Goal: Information Seeking & Learning: Find specific fact

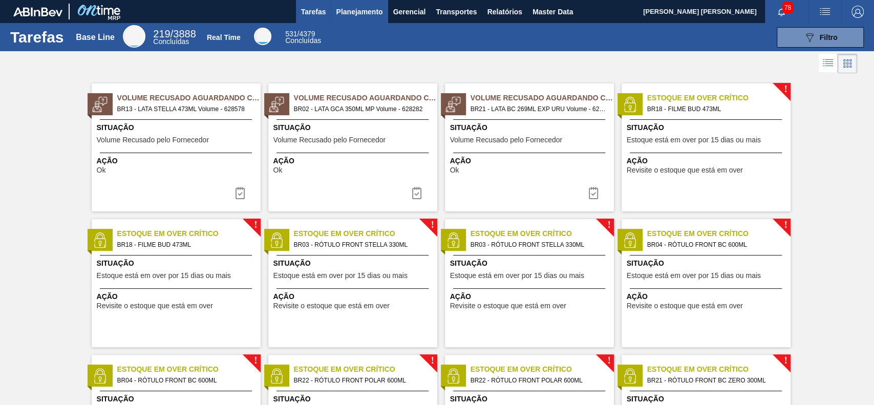
click at [346, 3] on button "Planejamento" at bounding box center [359, 11] width 57 height 23
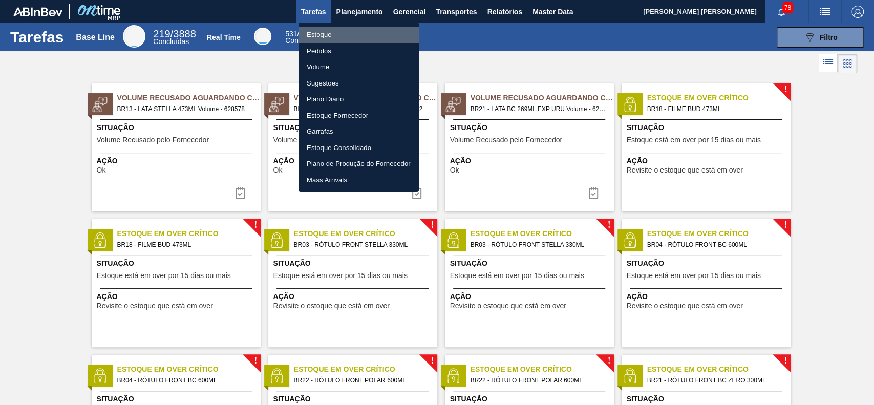
click at [340, 32] on li "Estoque" at bounding box center [359, 35] width 120 height 16
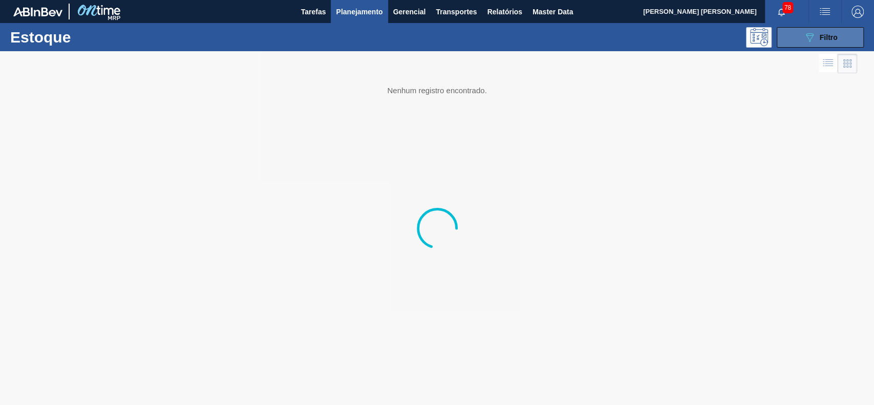
click at [837, 32] on div "089F7B8B-B2A5-4AFE-B5C0-19BA573D28AC Filtro" at bounding box center [821, 37] width 34 height 12
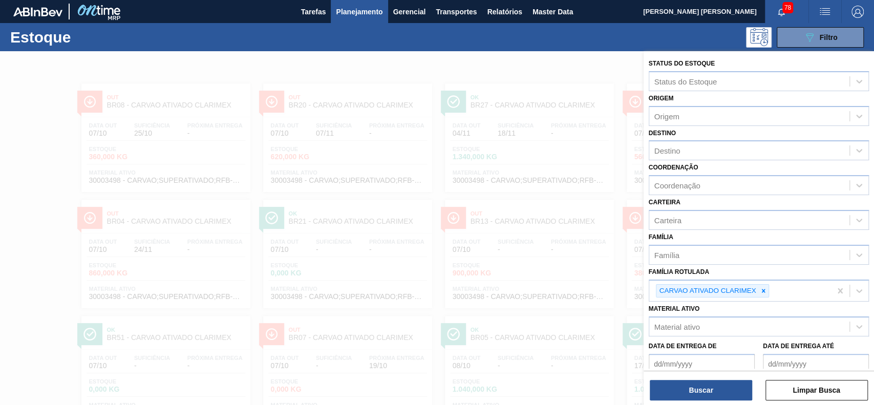
click at [765, 293] on icon at bounding box center [763, 290] width 7 height 7
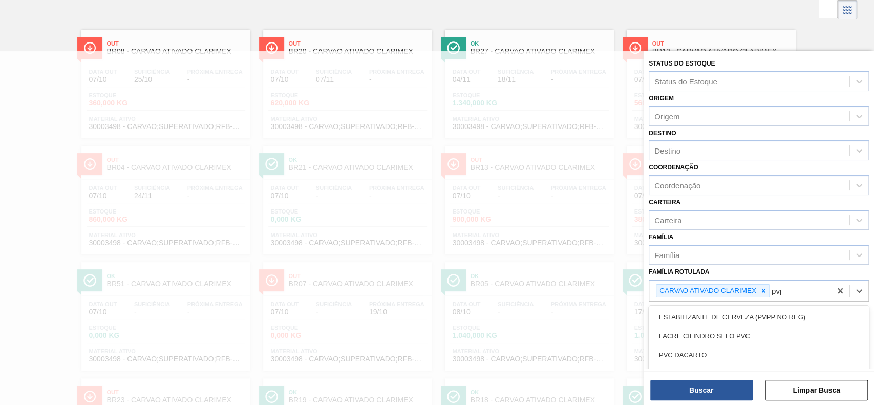
scroll to position [57, 0]
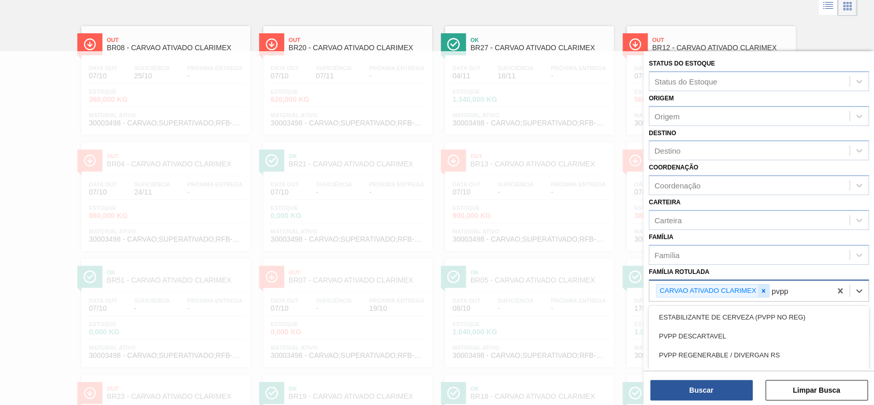
click at [758, 288] on div at bounding box center [763, 291] width 11 height 13
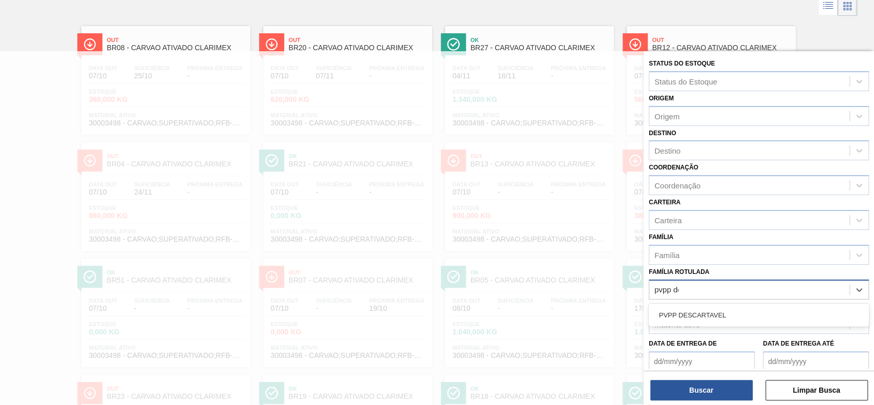
type Rotulada "pvpp des"
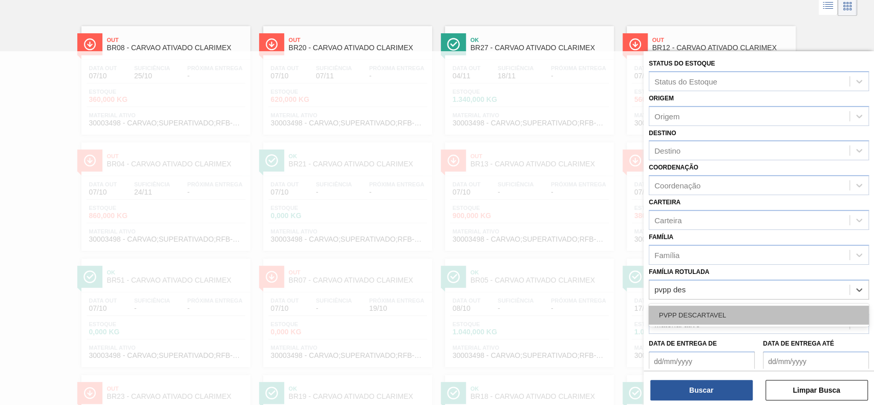
click at [744, 307] on div "PVPP DESCARTAVEL" at bounding box center [759, 315] width 220 height 19
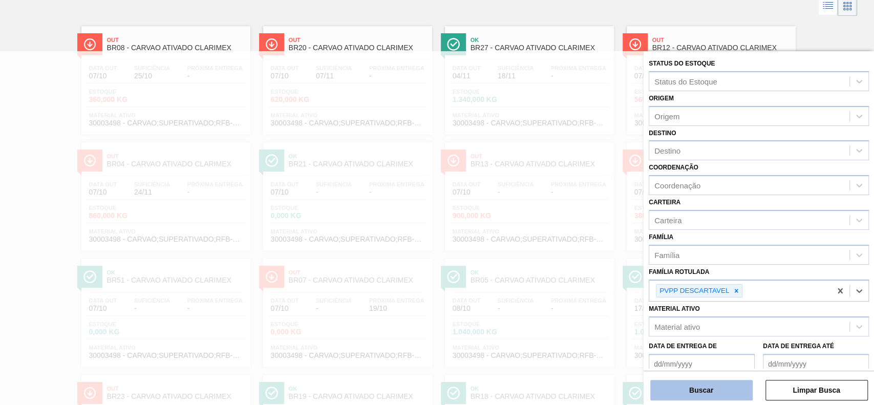
click at [713, 388] on button "Buscar" at bounding box center [701, 390] width 102 height 20
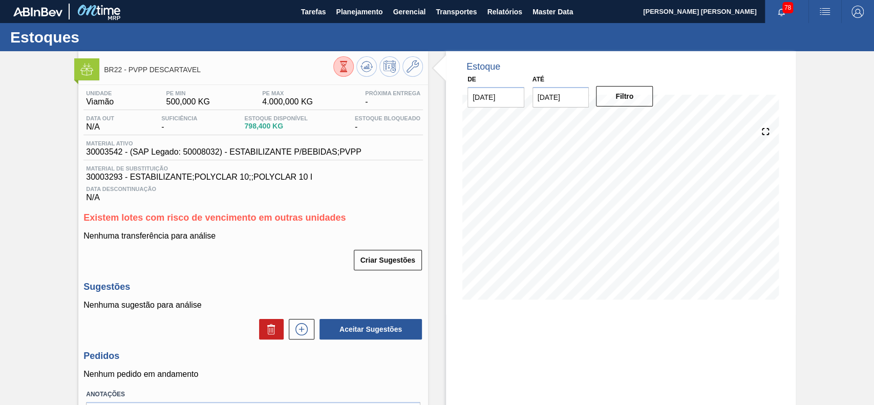
click at [346, 66] on icon at bounding box center [343, 66] width 11 height 11
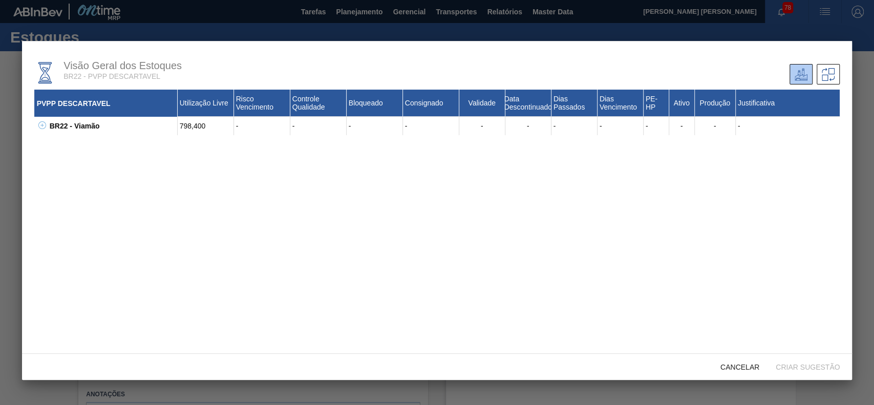
click at [41, 127] on icon at bounding box center [42, 125] width 8 height 8
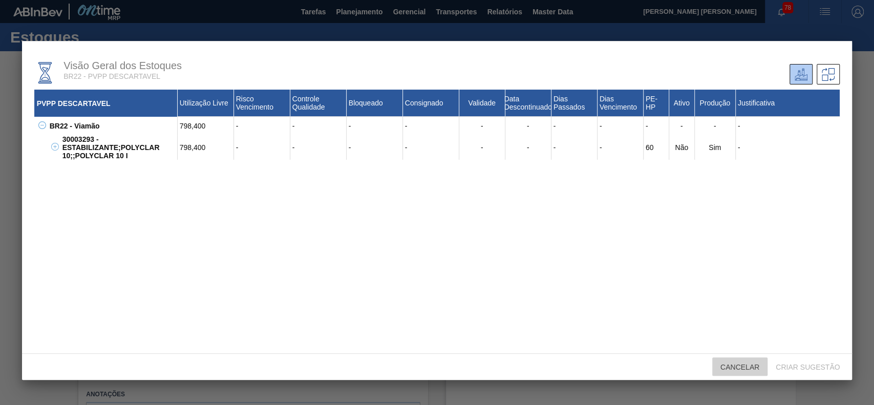
click at [727, 368] on span "Cancelar" at bounding box center [739, 367] width 55 height 8
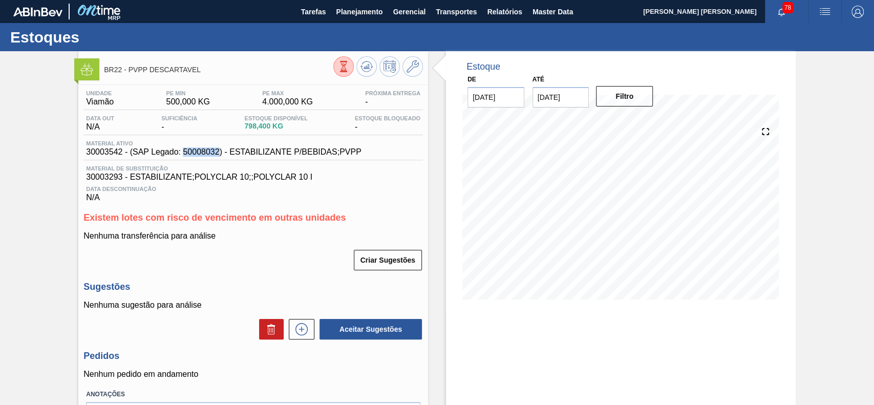
drag, startPoint x: 184, startPoint y: 155, endPoint x: 218, endPoint y: 155, distance: 33.3
click at [218, 155] on span "30003542 - (SAP Legado: 50008032) - ESTABILIZANTE P/BEBIDAS;PVPP" at bounding box center [223, 151] width 275 height 9
copy span "50008032"
drag, startPoint x: 365, startPoint y: 152, endPoint x: 229, endPoint y: 156, distance: 135.3
click at [229, 156] on div "Material ativo 30003542 - (SAP Legado: 50008032) - ESTABILIZANTE P/BEBIDAS;PVPP" at bounding box center [253, 150] width 340 height 20
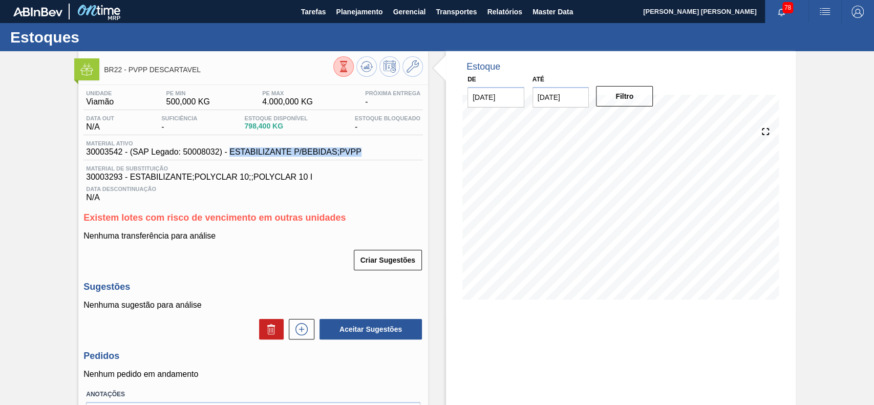
copy span "ESTABILIZANTE P/BEBIDAS;PVPP"
